Goal: Check status: Check status

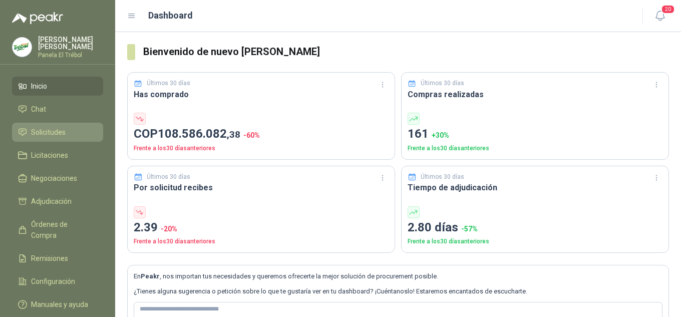
click at [54, 138] on span "Solicitudes" at bounding box center [48, 132] width 35 height 11
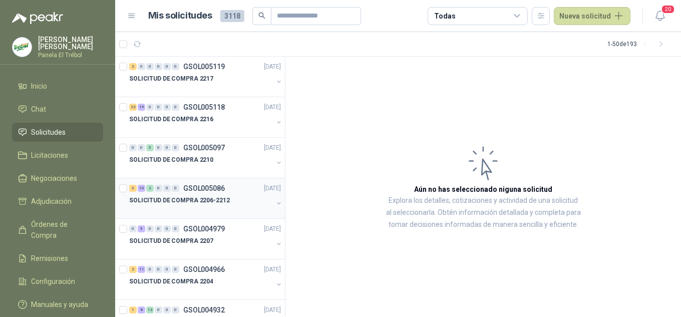
click at [268, 198] on div "SOLICITUD DE COMPRA 2206-2212" at bounding box center [206, 204] width 154 height 20
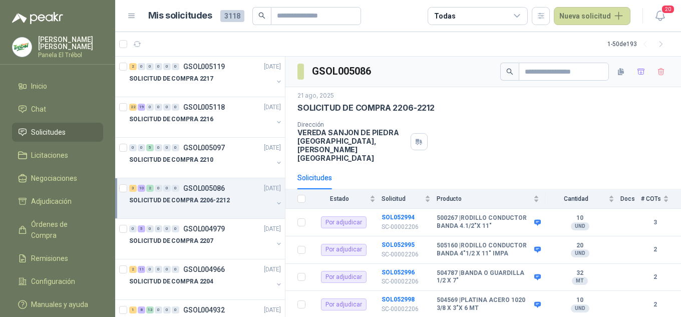
click at [275, 202] on button "button" at bounding box center [279, 203] width 8 height 8
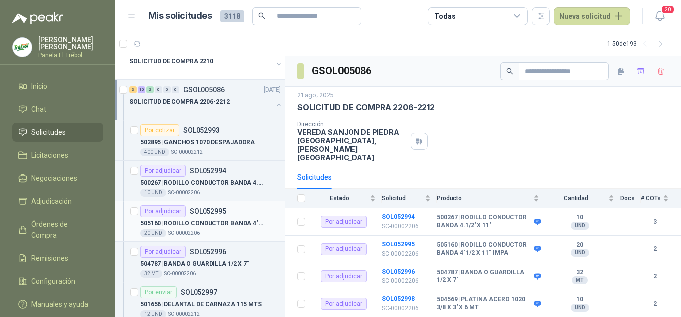
scroll to position [100, 0]
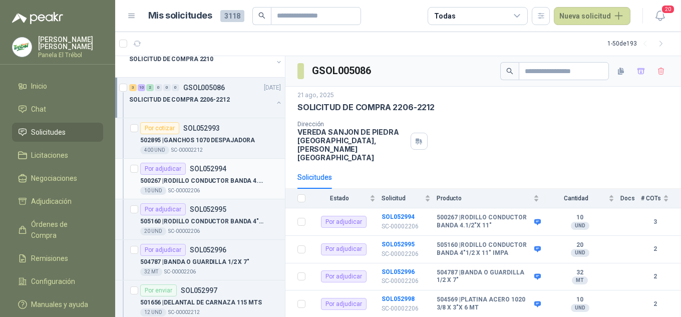
click at [232, 174] on div "Por adjudicar SOL052994 500267 | RODILLO CONDUCTOR BANDA 4.1/2"X 11" 10 UND  S…" at bounding box center [210, 179] width 141 height 32
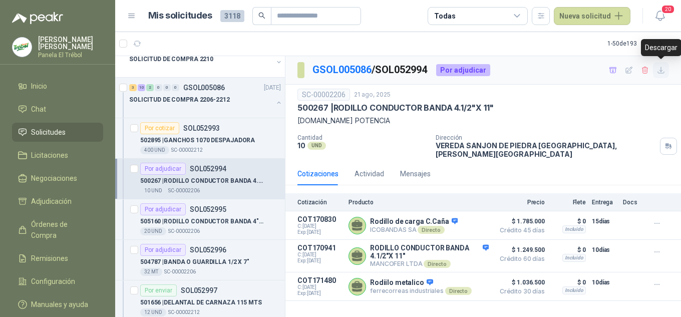
click at [662, 68] on icon "button" at bounding box center [661, 70] width 9 height 9
click at [185, 217] on p "505160 | RODILLO CONDUCTOR BANDA 4"1/2 X 11" IMPA" at bounding box center [202, 222] width 125 height 10
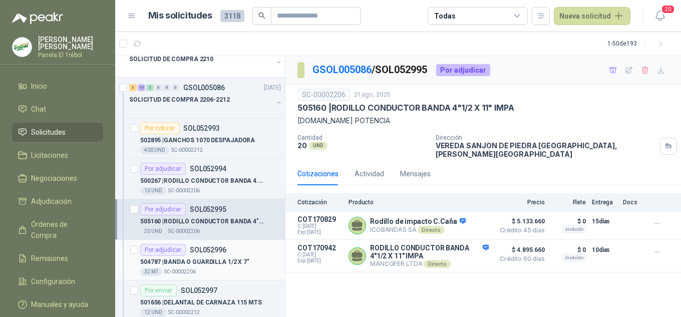
click at [209, 265] on p "504787 | BANDA O GUARDILLA 1/2 X 7"" at bounding box center [194, 263] width 109 height 10
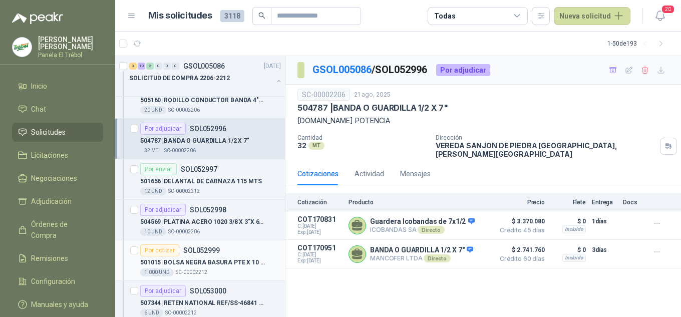
scroll to position [234, 0]
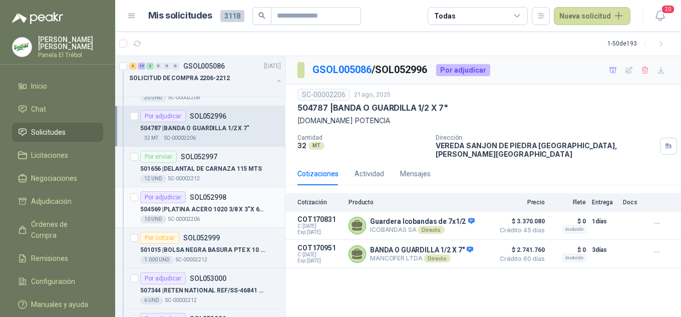
click at [209, 201] on div "Por adjudicar SOL052998" at bounding box center [183, 197] width 86 height 12
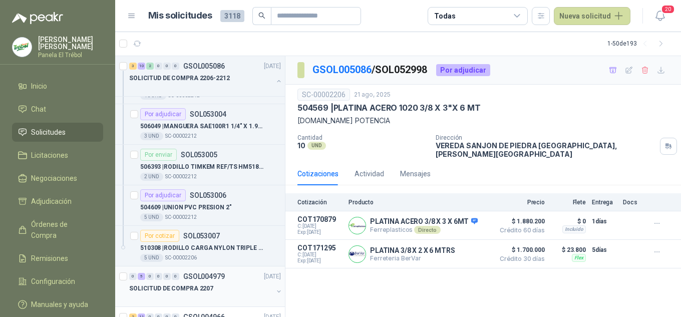
scroll to position [601, 0]
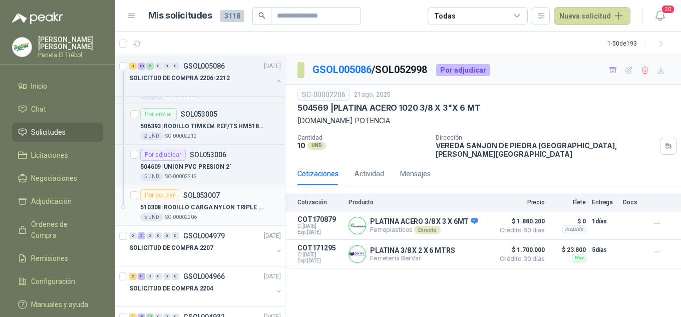
drag, startPoint x: 252, startPoint y: 217, endPoint x: 234, endPoint y: 220, distance: 18.7
click at [251, 218] on div "5 UND  SC-00002206" at bounding box center [210, 217] width 141 height 8
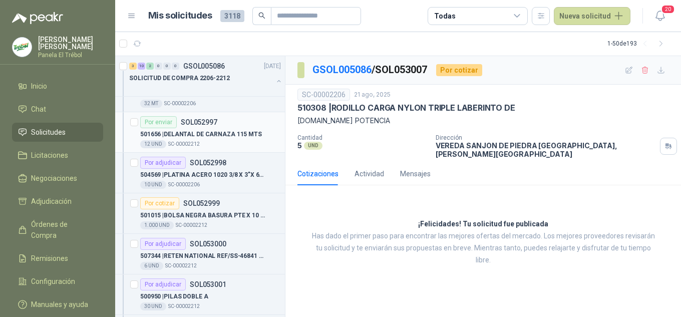
scroll to position [267, 0]
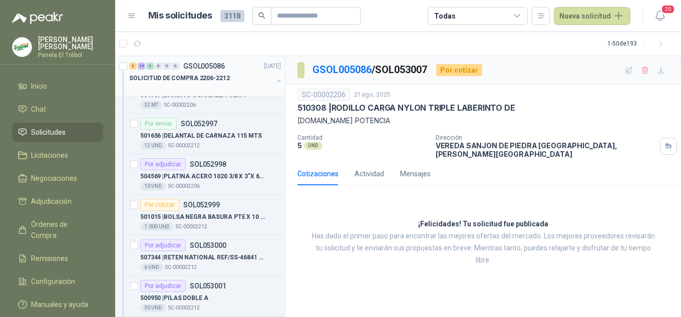
click at [275, 81] on button "button" at bounding box center [279, 81] width 8 height 8
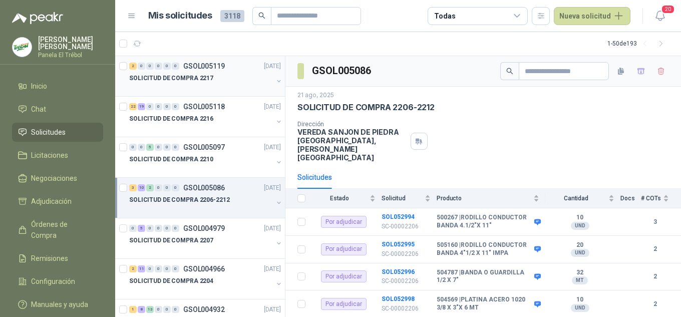
click at [275, 81] on button "button" at bounding box center [279, 81] width 8 height 8
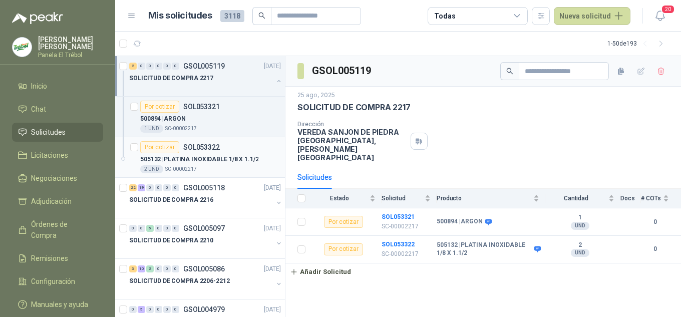
click at [240, 176] on article "Por cotizar SOL053322 505132 | PLATINA INOXIDABLE 1/8 X 1.1/2 2 UND  SC-000022…" at bounding box center [200, 157] width 170 height 41
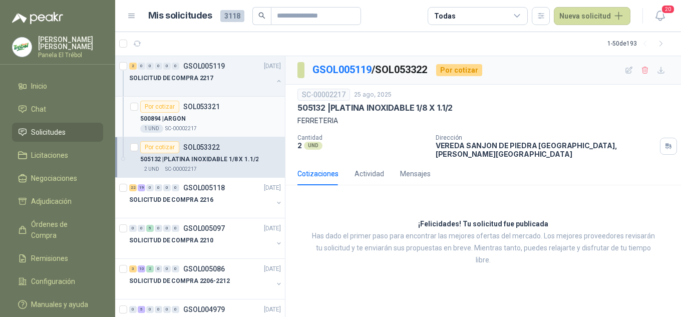
click at [217, 110] on p "SOL053321" at bounding box center [201, 106] width 37 height 7
